Goal: Information Seeking & Learning: Understand process/instructions

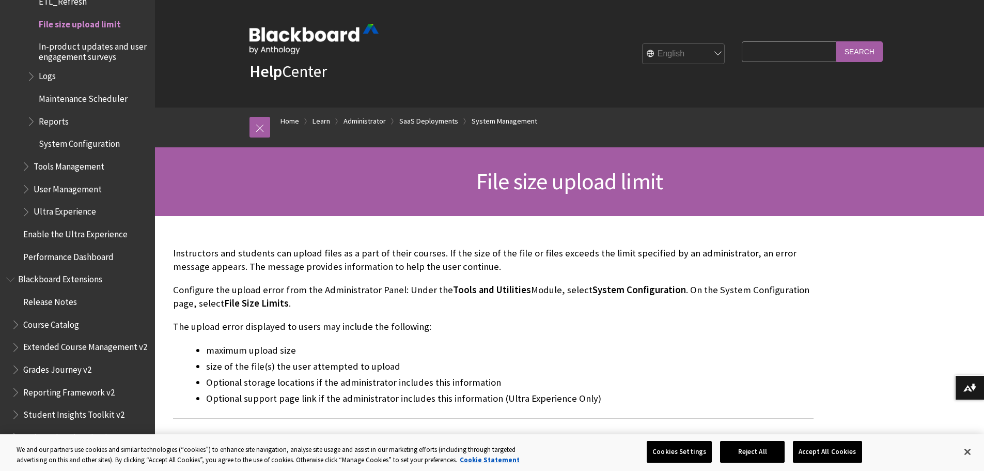
click at [251, 386] on li "Optional storage locations if the administrator includes this information" at bounding box center [509, 382] width 607 height 14
click at [300, 288] on p "Configure the upload error from the Administrator Panel: Under the Tools and Ut…" at bounding box center [493, 296] width 641 height 27
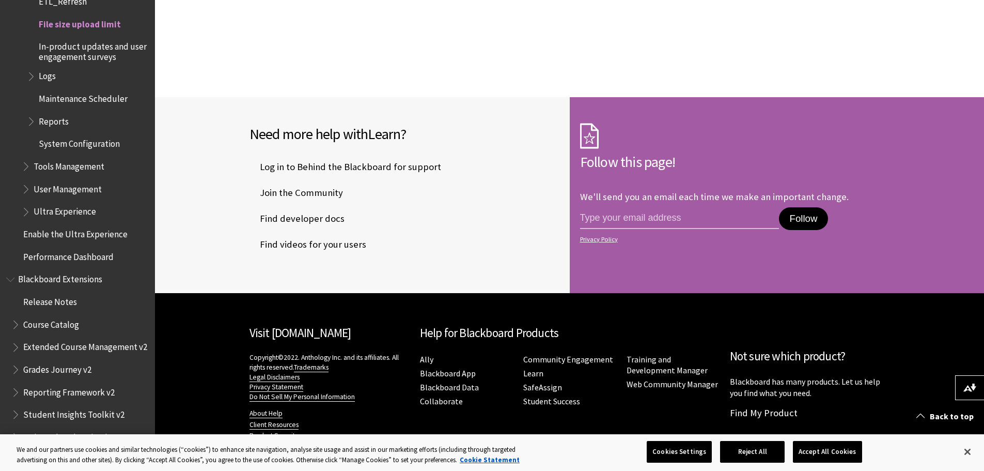
scroll to position [982, 0]
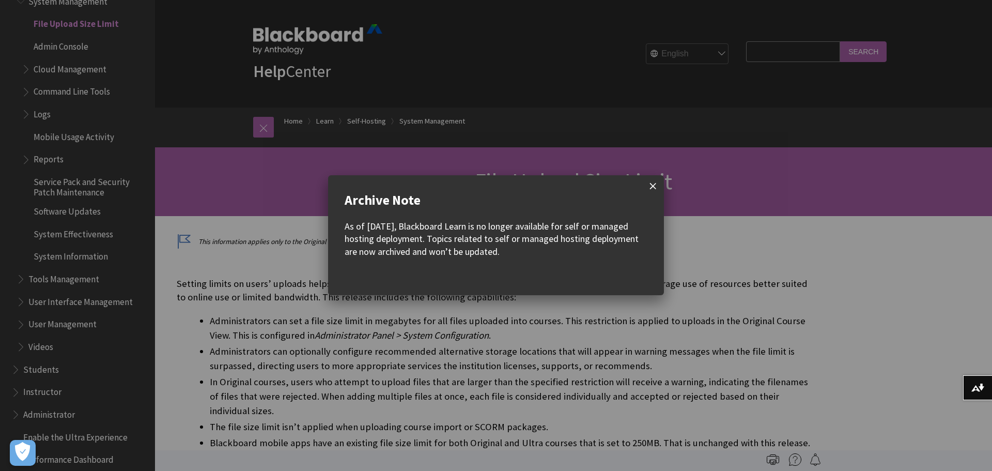
click at [651, 184] on span at bounding box center [653, 186] width 22 height 22
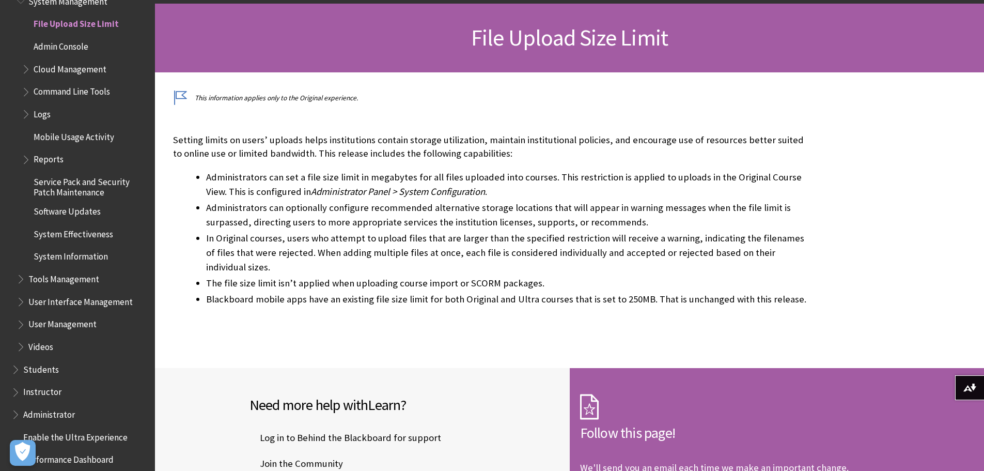
scroll to position [145, 0]
